Goal: Task Accomplishment & Management: Manage account settings

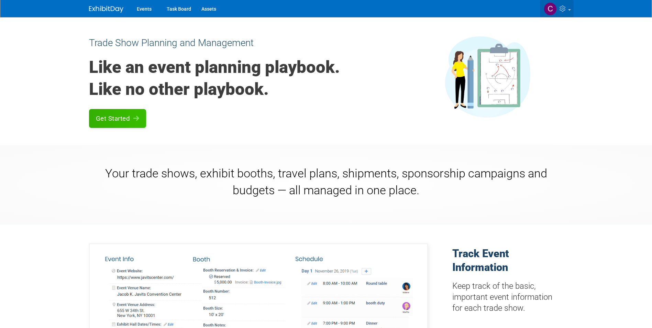
click at [549, 9] on img at bounding box center [550, 8] width 13 height 13
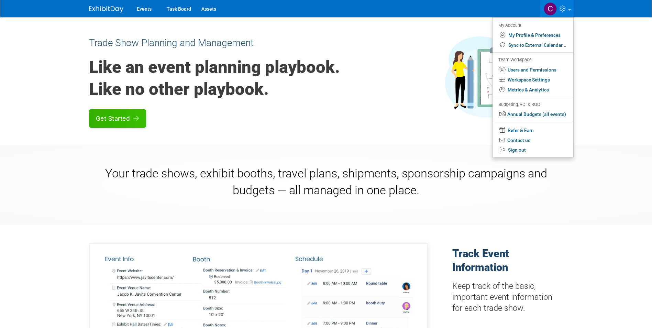
click at [620, 154] on div "Your trade shows, exhibit booths, travel plans, shipments, sponsorship campaign…" at bounding box center [326, 184] width 652 height 79
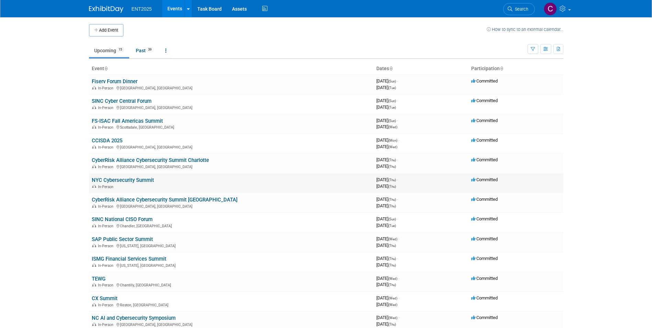
click at [119, 180] on link "NYC Cybersecurity Summit" at bounding box center [123, 180] width 62 height 6
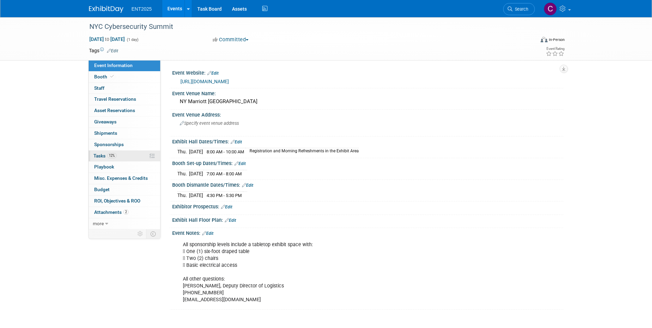
click at [97, 155] on span "Tasks 12%" at bounding box center [104, 155] width 23 height 5
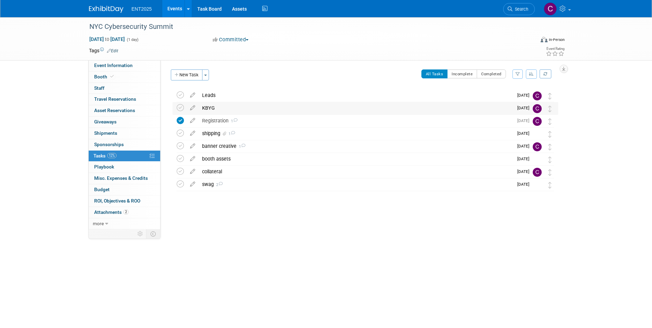
click at [206, 109] on div "KBYG" at bounding box center [356, 108] width 314 height 12
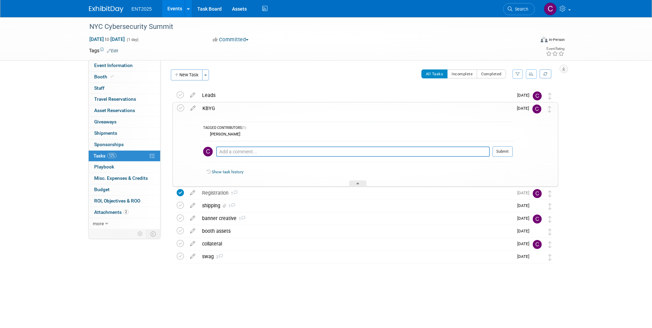
click at [206, 109] on div "KBYG" at bounding box center [356, 108] width 314 height 12
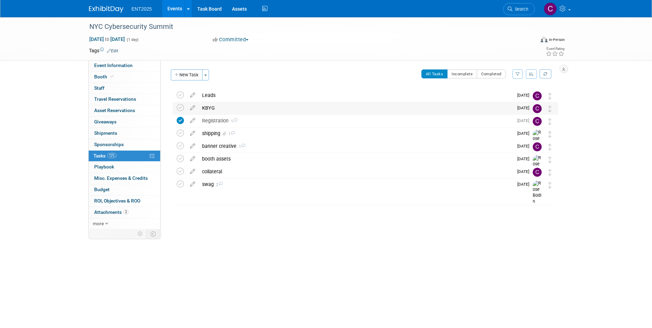
click at [209, 108] on div "KBYG" at bounding box center [356, 108] width 314 height 12
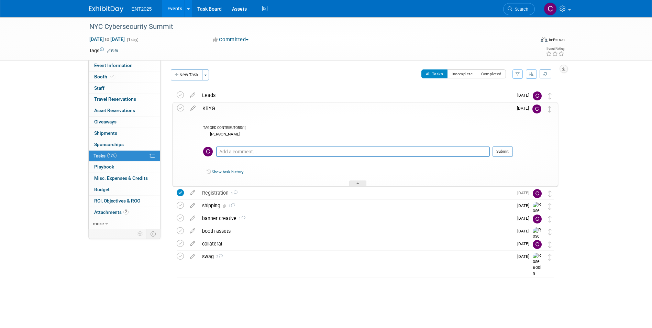
click at [209, 108] on div "KBYG" at bounding box center [356, 108] width 314 height 12
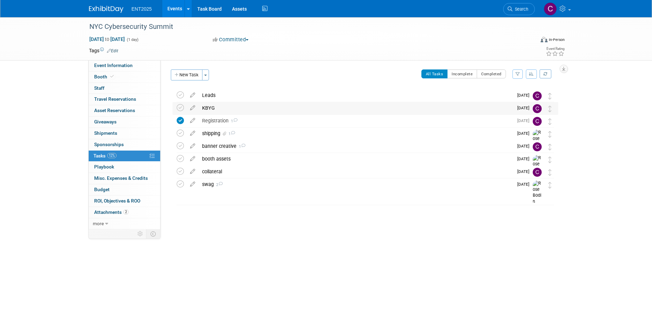
click at [209, 108] on div "KBYG" at bounding box center [356, 108] width 314 height 12
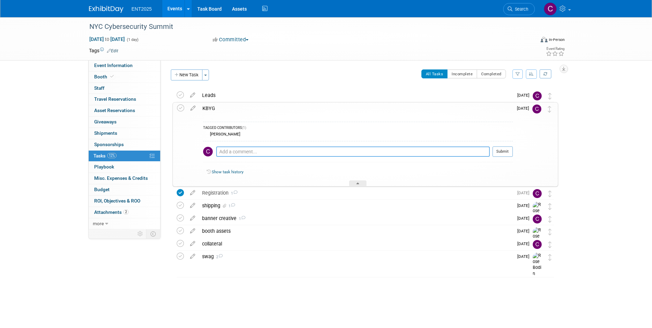
click at [230, 152] on textarea at bounding box center [353, 151] width 274 height 10
type textarea "scheduled 9/30 @ 11:30 central"
click at [502, 146] on div "scheduled 9/30 @ 11:30 central Pro tip: Press Ctrl-Enter to submit comment. Sub…" at bounding box center [358, 153] width 310 height 25
click at [502, 154] on button "Submit" at bounding box center [502, 151] width 20 height 10
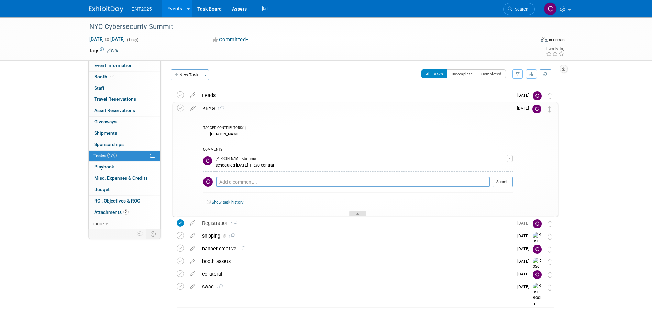
click at [350, 213] on div at bounding box center [357, 214] width 17 height 6
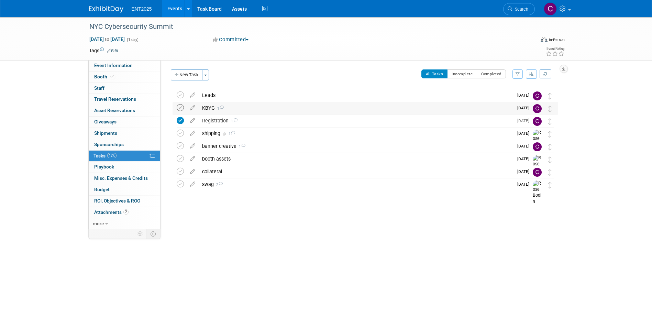
click at [178, 107] on icon at bounding box center [180, 107] width 7 height 7
click at [207, 133] on div "shipping 1" at bounding box center [356, 134] width 314 height 12
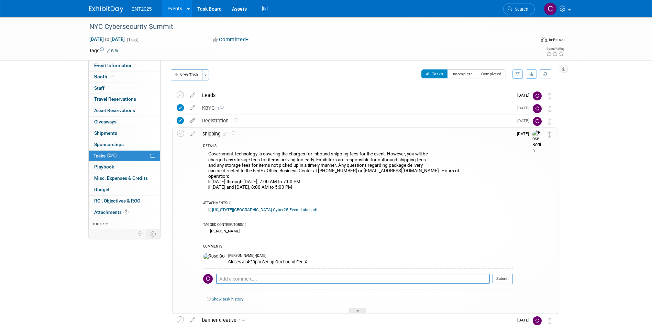
click at [208, 132] on div "shipping 1" at bounding box center [356, 134] width 314 height 12
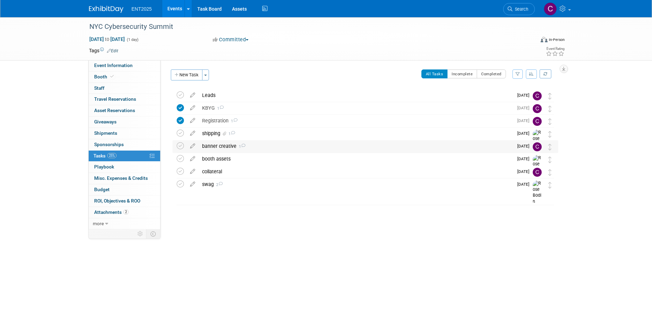
click at [215, 144] on div "banner creative 1" at bounding box center [356, 146] width 314 height 12
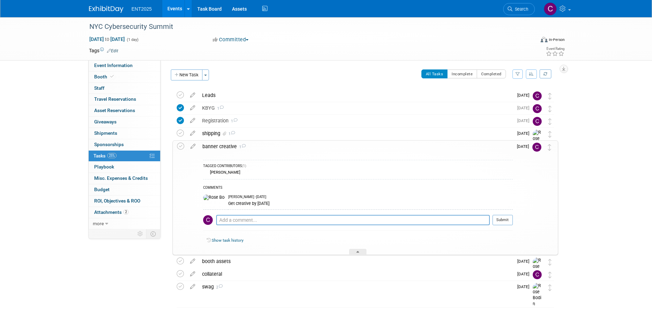
click at [214, 149] on div "banner creative 1" at bounding box center [356, 147] width 314 height 12
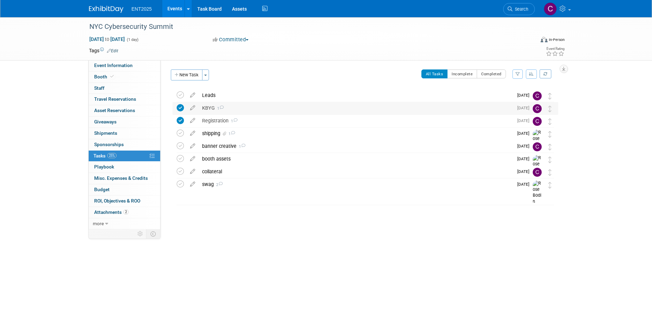
click at [179, 106] on icon at bounding box center [180, 107] width 7 height 7
click at [207, 120] on div "Registration 1" at bounding box center [356, 121] width 314 height 12
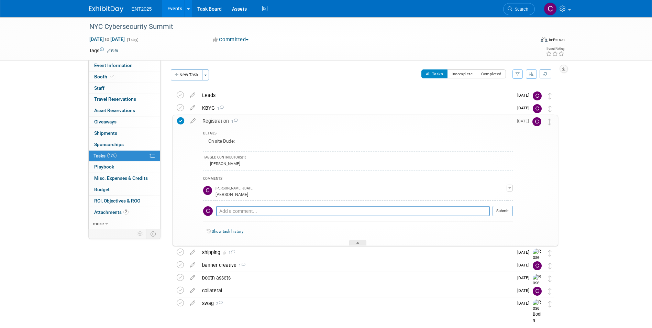
click at [207, 120] on div "Registration 1" at bounding box center [356, 121] width 314 height 12
